Goal: Obtain resource: Obtain resource

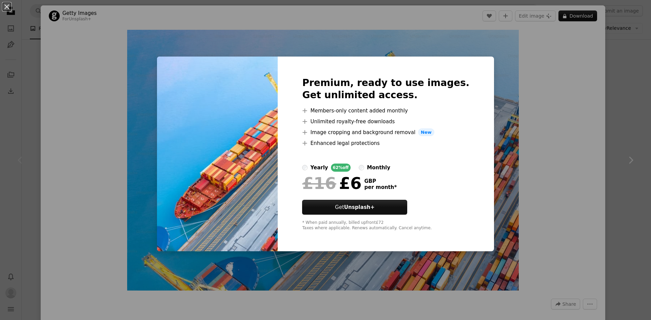
drag, startPoint x: 605, startPoint y: 41, endPoint x: 554, endPoint y: 58, distance: 53.8
click at [605, 41] on div "An X shape Premium, ready to use images. Get unlimited access. A plus sign Memb…" at bounding box center [325, 160] width 651 height 320
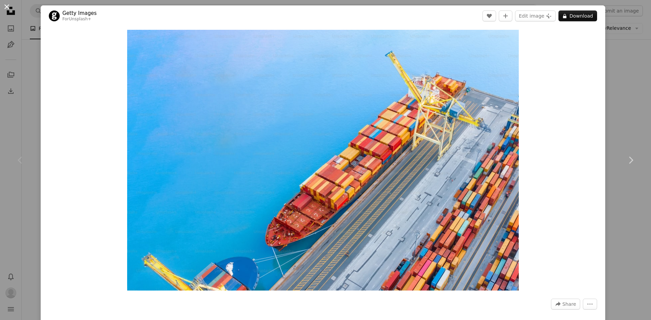
click at [7, 8] on button "An X shape" at bounding box center [7, 7] width 8 height 8
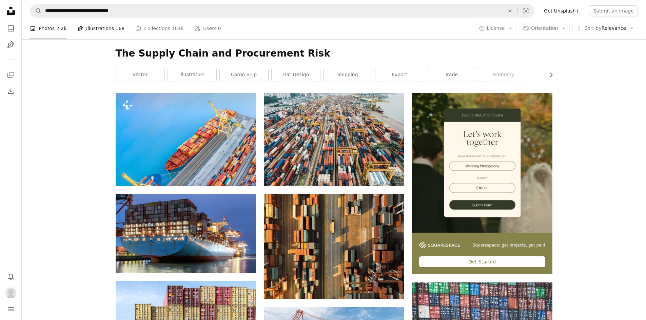
click at [101, 29] on link "Pen Tool Illustrations 168" at bounding box center [100, 29] width 47 height 22
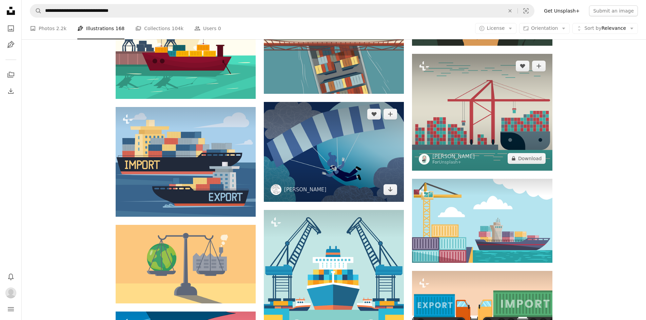
scroll to position [441, 0]
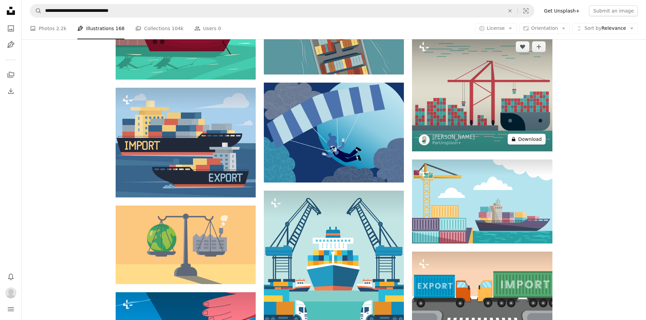
click at [529, 141] on button "A lock Download" at bounding box center [526, 139] width 38 height 11
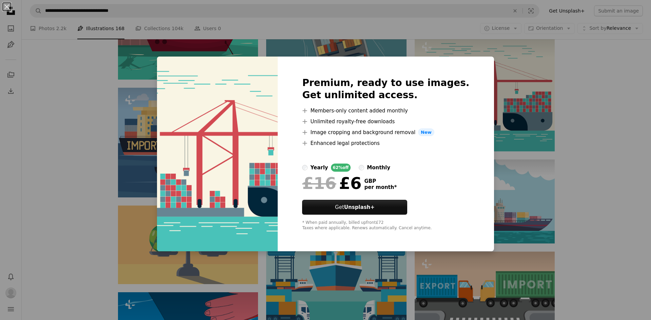
click at [643, 59] on div "An X shape Premium, ready to use images. Get unlimited access. A plus sign Memb…" at bounding box center [325, 160] width 651 height 320
